Goal: Task Accomplishment & Management: Manage account settings

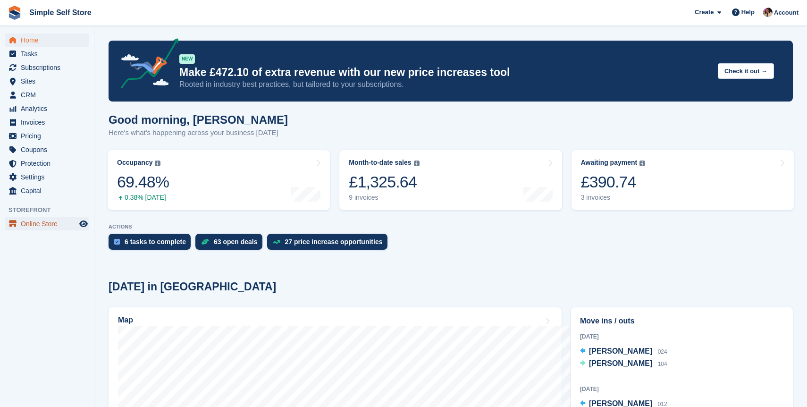
click at [37, 225] on span "Online Store" at bounding box center [49, 223] width 57 height 13
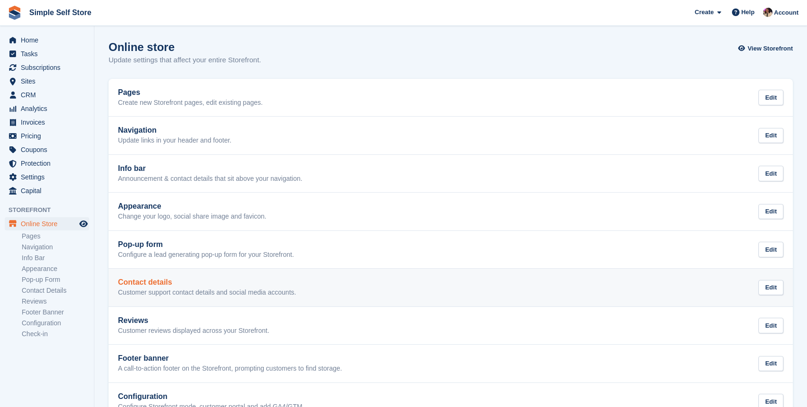
scroll to position [65, 0]
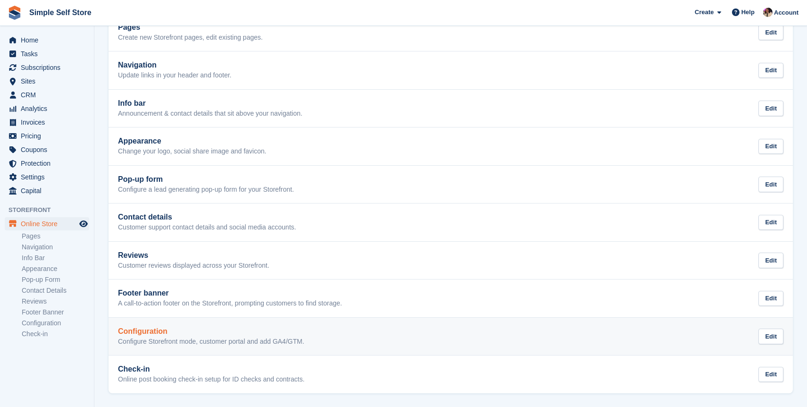
click at [249, 340] on p "Configure Storefront mode, customer portal and add GA4/GTM." at bounding box center [211, 341] width 186 height 8
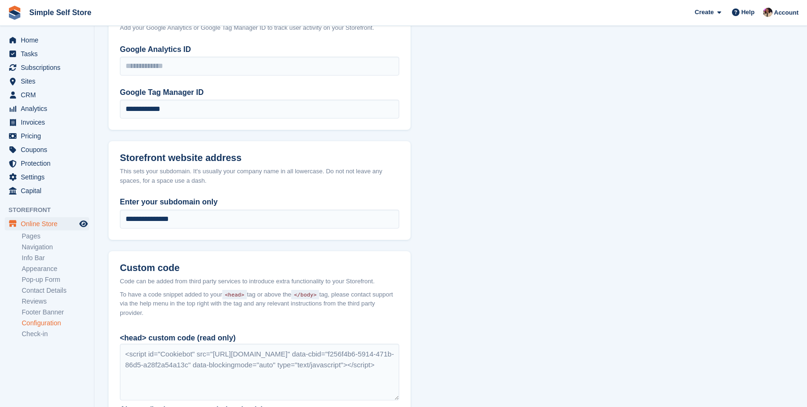
scroll to position [527, 0]
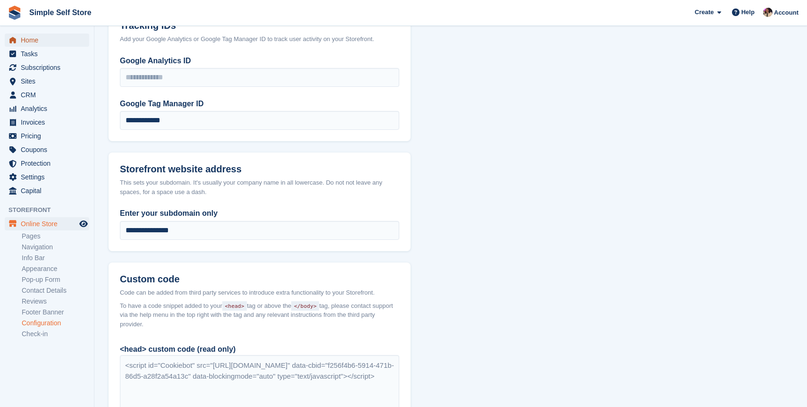
click at [28, 42] on span "Home" at bounding box center [49, 39] width 57 height 13
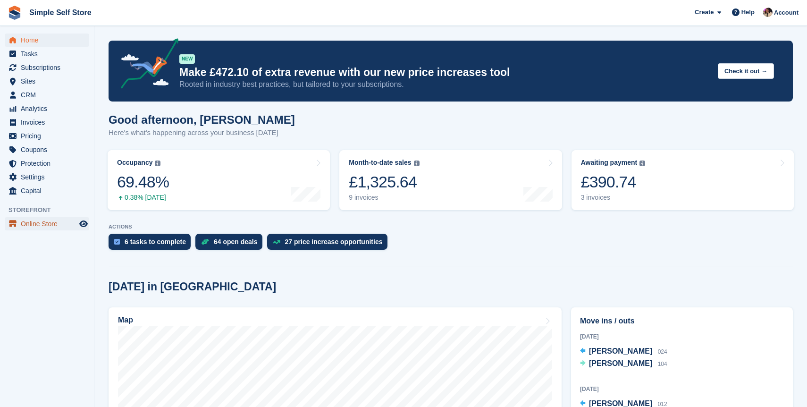
click at [34, 221] on span "Online Store" at bounding box center [49, 223] width 57 height 13
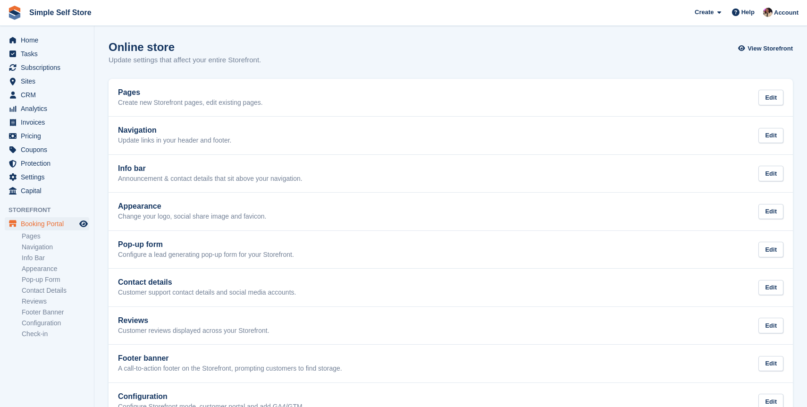
scroll to position [65, 0]
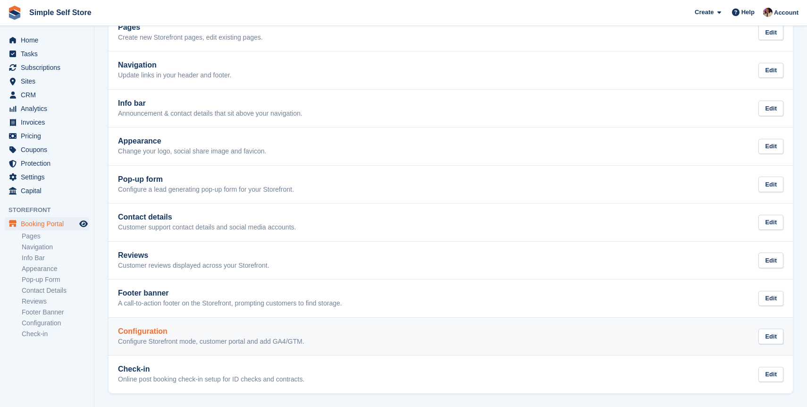
click at [203, 331] on h2 "Configuration" at bounding box center [211, 331] width 186 height 8
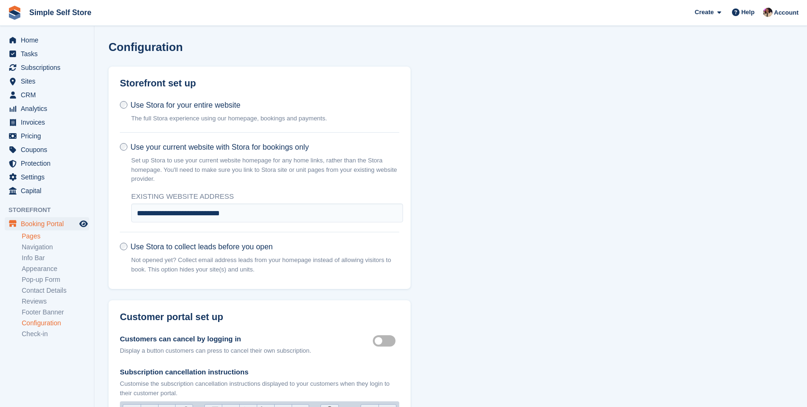
click at [39, 236] on link "Pages" at bounding box center [55, 236] width 67 height 9
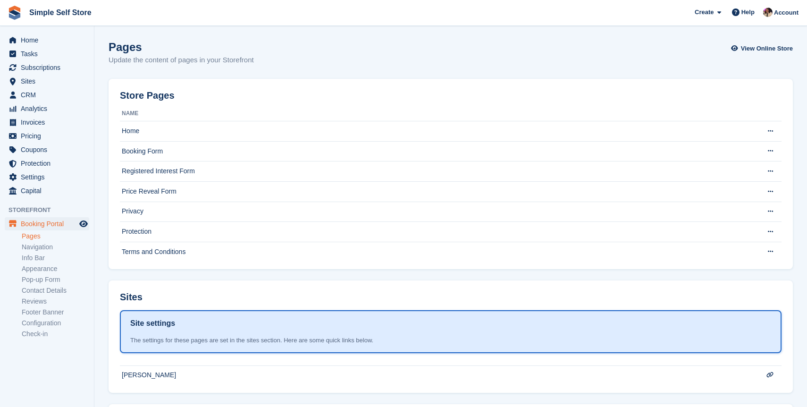
click at [32, 234] on link "Pages" at bounding box center [55, 236] width 67 height 9
click at [48, 248] on link "Navigation" at bounding box center [55, 246] width 67 height 9
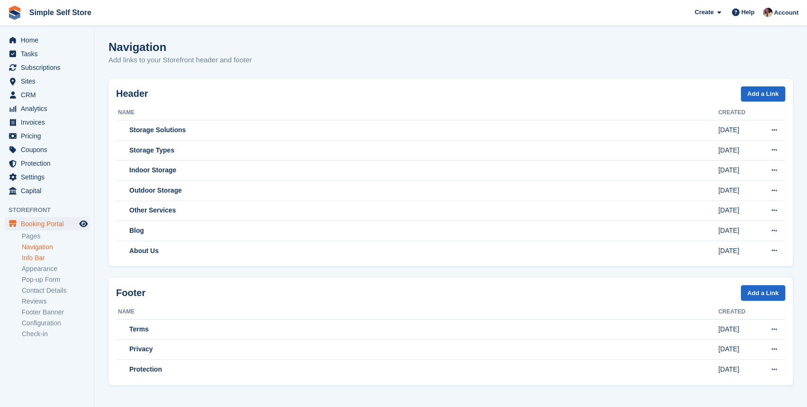
click at [45, 260] on link "Info Bar" at bounding box center [55, 257] width 67 height 9
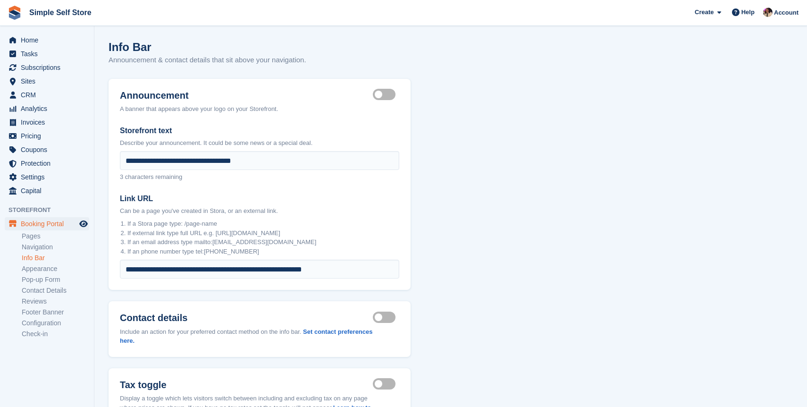
click at [386, 94] on label "Announcement visible" at bounding box center [386, 94] width 26 height 1
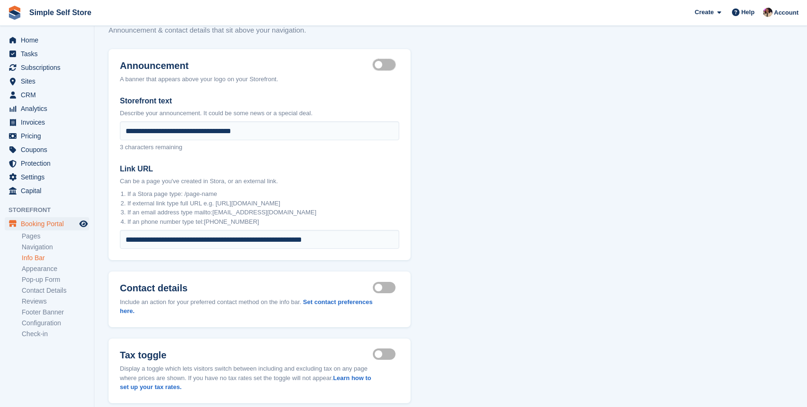
scroll to position [81, 0]
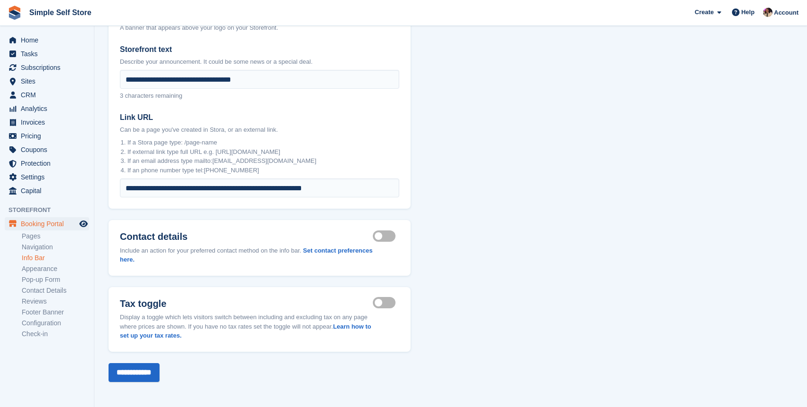
click at [388, 303] on label "Tax toggle visible" at bounding box center [386, 302] width 26 height 1
click at [388, 235] on label "Contact details visible" at bounding box center [386, 235] width 26 height 1
click at [138, 373] on input "**********" at bounding box center [134, 372] width 51 height 19
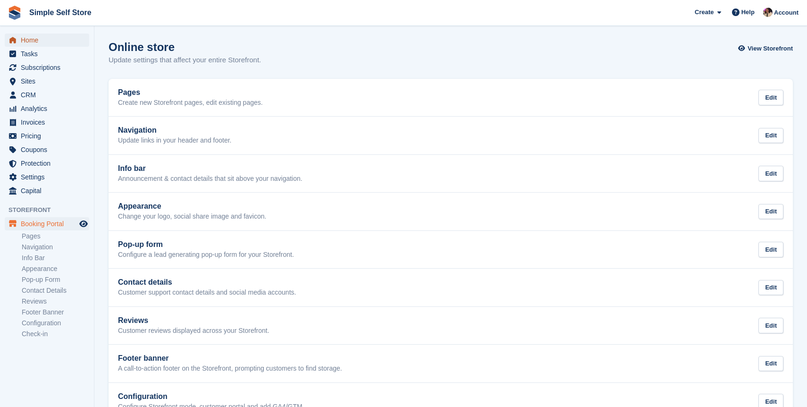
click at [50, 45] on span "Home" at bounding box center [49, 39] width 57 height 13
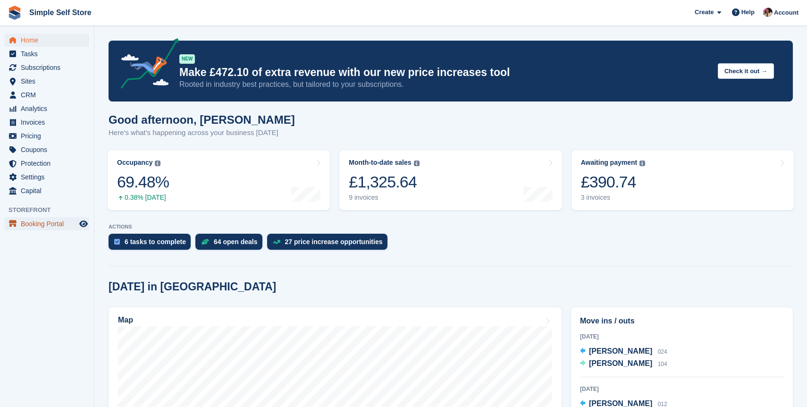
click at [59, 226] on span "Booking Portal" at bounding box center [49, 223] width 57 height 13
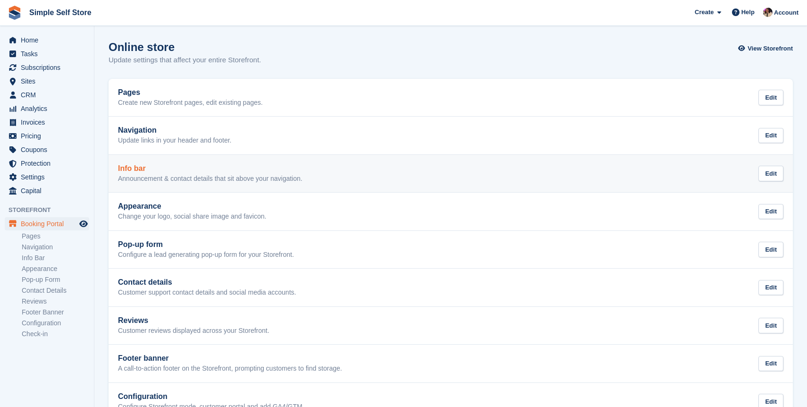
click at [233, 170] on h2 "Info bar" at bounding box center [210, 168] width 184 height 8
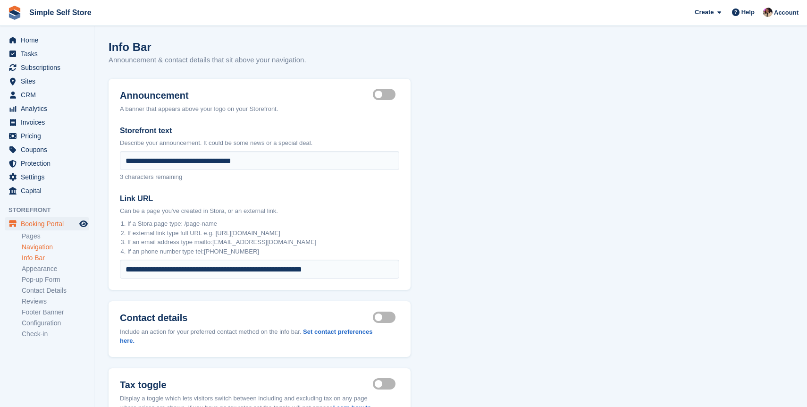
click at [26, 250] on link "Navigation" at bounding box center [55, 246] width 67 height 9
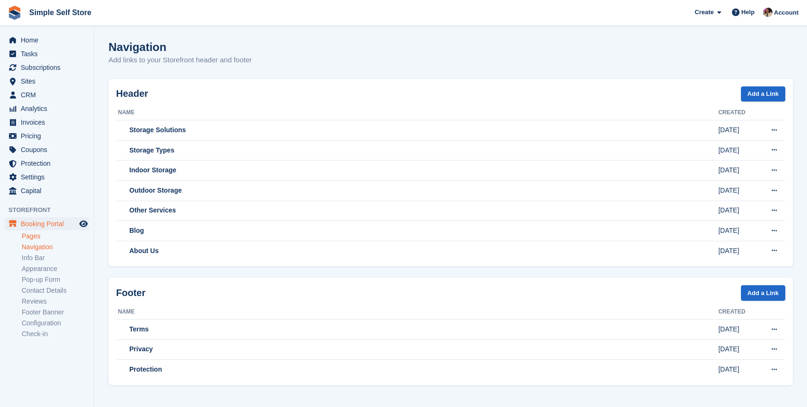
click at [27, 236] on link "Pages" at bounding box center [55, 236] width 67 height 9
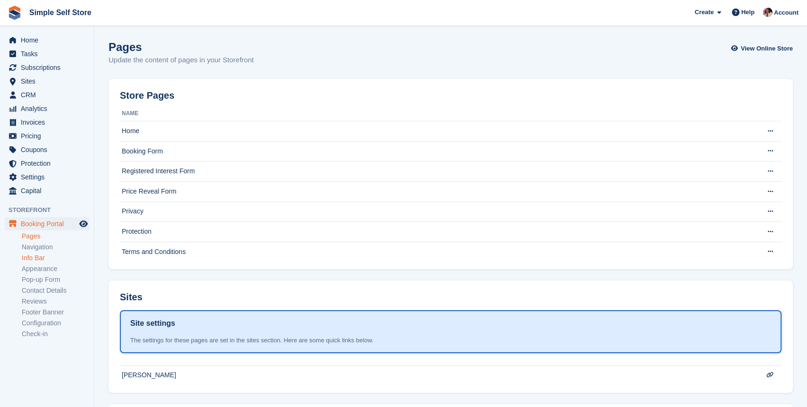
click at [35, 258] on link "Info Bar" at bounding box center [55, 257] width 67 height 9
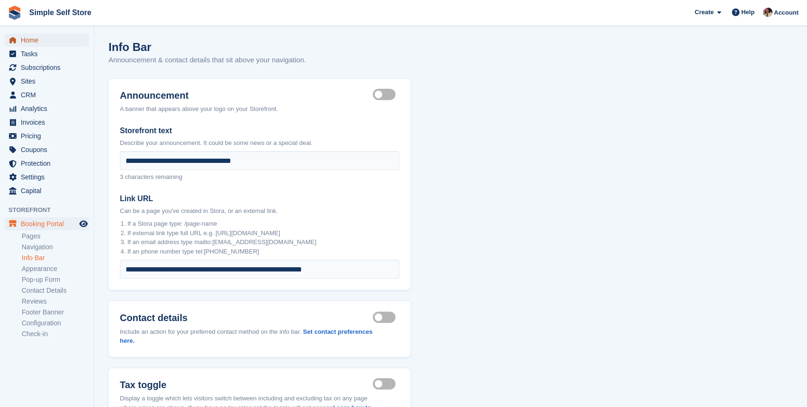
click at [39, 37] on span "Home" at bounding box center [49, 39] width 57 height 13
